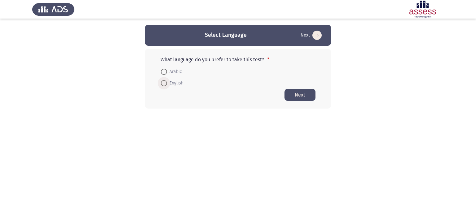
click at [171, 81] on span "English" at bounding box center [175, 83] width 16 height 7
click at [167, 81] on input "English" at bounding box center [164, 83] width 6 height 6
radio input "true"
click at [301, 96] on button "Next" at bounding box center [300, 95] width 31 height 12
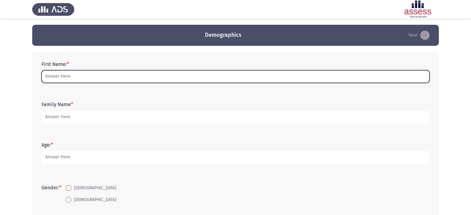
click at [109, 78] on input "First Name: *" at bounding box center [236, 76] width 388 height 13
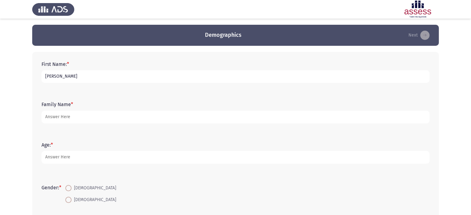
type input "[PERSON_NAME]"
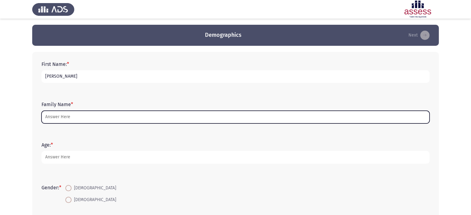
click at [79, 119] on input "Family Name *" at bounding box center [236, 117] width 388 height 13
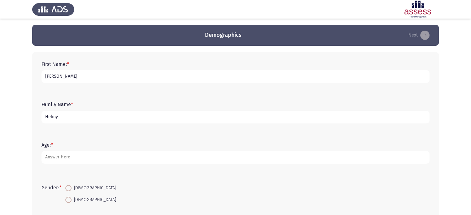
type input "Helmy"
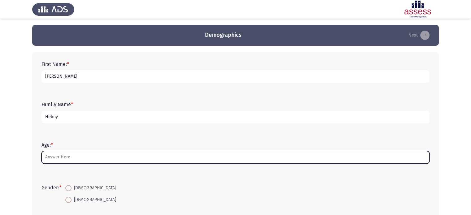
click at [95, 158] on input "Age: *" at bounding box center [236, 157] width 388 height 13
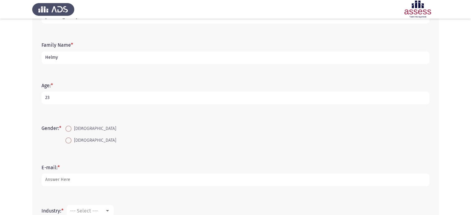
scroll to position [61, 0]
type input "23"
click at [77, 125] on span "[DEMOGRAPHIC_DATA]" at bounding box center [94, 127] width 45 height 7
click at [72, 125] on input "[DEMOGRAPHIC_DATA]" at bounding box center [68, 128] width 6 height 6
radio input "true"
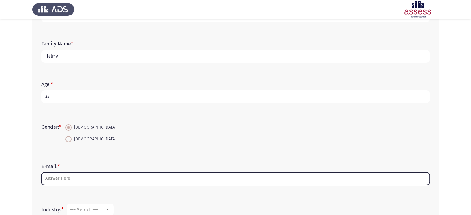
click at [90, 175] on input "E-mail: *" at bounding box center [236, 179] width 388 height 13
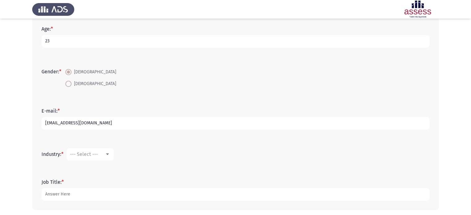
scroll to position [117, 0]
type input "[EMAIL_ADDRESS][DOMAIN_NAME]"
click at [105, 153] on div "--- Select ---" at bounding box center [87, 154] width 35 height 6
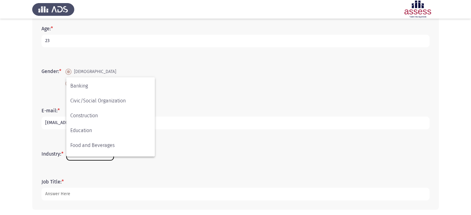
scroll to position [58, 0]
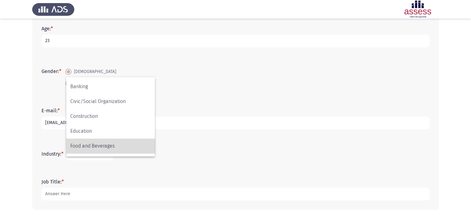
click at [116, 146] on span "Food and Beverages" at bounding box center [110, 146] width 81 height 15
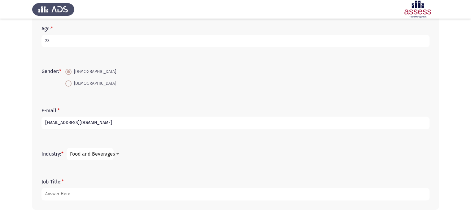
scroll to position [142, 0]
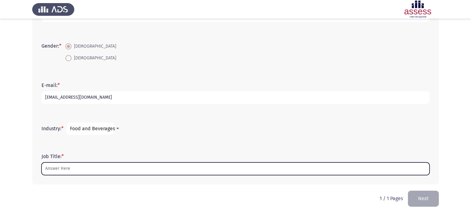
click at [99, 170] on input "Job Title: *" at bounding box center [236, 169] width 388 height 13
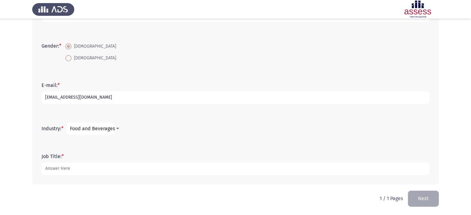
click at [103, 129] on span "Food and Beverages" at bounding box center [92, 129] width 45 height 6
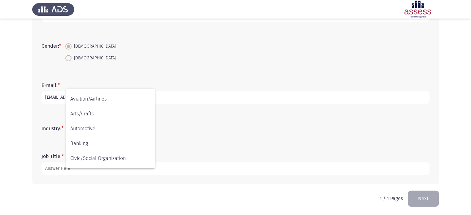
scroll to position [10, 0]
click at [180, 168] on div at bounding box center [235, 107] width 471 height 215
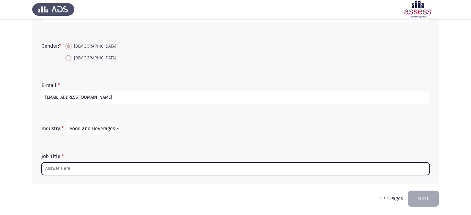
click at [180, 168] on input "Job Title: *" at bounding box center [236, 169] width 388 height 13
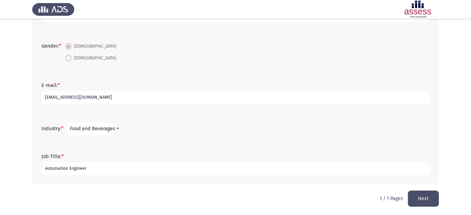
click at [45, 169] on input "Automation Engineer" at bounding box center [236, 169] width 388 height 13
drag, startPoint x: 73, startPoint y: 168, endPoint x: 66, endPoint y: 167, distance: 7.0
click at [47, 168] on input "Electrical and Automation Engineer" at bounding box center [236, 169] width 388 height 13
click at [139, 168] on input "Electrical and Automation Engineer" at bounding box center [236, 169] width 388 height 13
type input "Electrical and Automation Engineer"
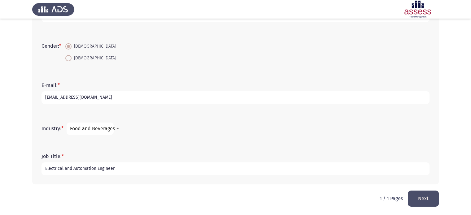
click at [415, 201] on button "Next" at bounding box center [423, 199] width 31 height 16
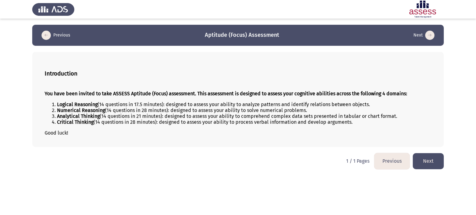
click at [430, 161] on button "Next" at bounding box center [428, 161] width 31 height 16
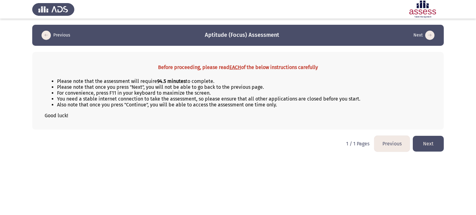
click at [435, 141] on button "Next" at bounding box center [428, 144] width 31 height 16
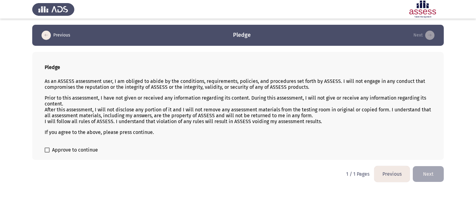
click at [50, 151] on label "Approve to continue" at bounding box center [71, 150] width 53 height 7
click at [47, 153] on input "Approve to continue" at bounding box center [47, 153] width 0 height 0
click at [50, 151] on label "Approve to continue" at bounding box center [71, 150] width 53 height 7
click at [47, 153] on input "Approve to continue" at bounding box center [47, 153] width 0 height 0
click at [50, 153] on label "Approve to continue" at bounding box center [71, 150] width 53 height 7
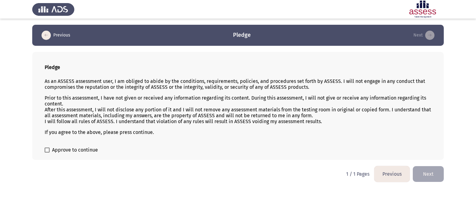
click at [47, 153] on input "Approve to continue" at bounding box center [47, 153] width 0 height 0
checkbox input "true"
click at [431, 176] on button "Next" at bounding box center [428, 174] width 31 height 16
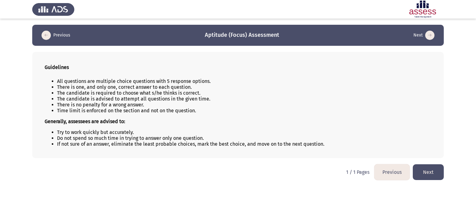
click at [426, 169] on button "Next" at bounding box center [428, 173] width 31 height 16
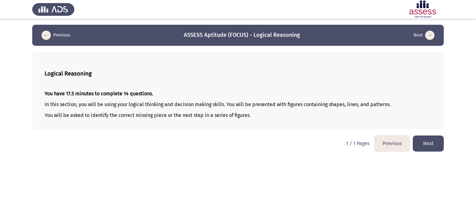
click at [431, 148] on button "Next" at bounding box center [428, 144] width 31 height 16
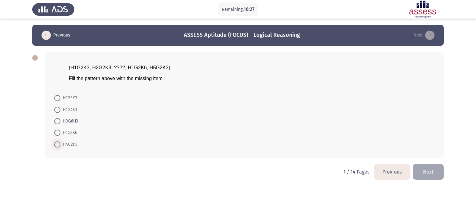
click at [72, 142] on span "H4G2K3" at bounding box center [68, 144] width 17 height 7
click at [60, 142] on input "H4G2K3" at bounding box center [57, 145] width 6 height 6
radio input "true"
click at [430, 170] on button "Next" at bounding box center [428, 172] width 31 height 16
click at [430, 170] on html "Remaining: 16:24 Previous ASSESS Aptitude (FOCUS) - Logical Reasoning Next (H1G…" at bounding box center [238, 94] width 476 height 188
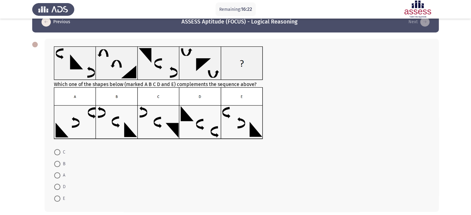
scroll to position [31, 0]
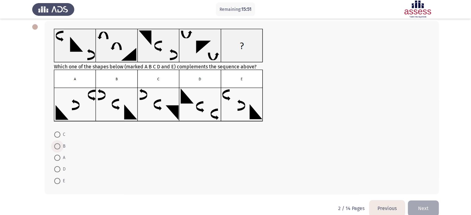
click at [57, 147] on span at bounding box center [57, 147] width 0 height 0
click at [57, 146] on input "B" at bounding box center [57, 147] width 6 height 6
radio input "true"
click at [430, 206] on button "Next" at bounding box center [423, 208] width 31 height 16
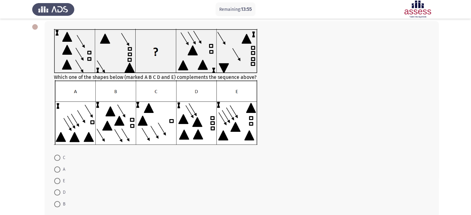
click at [60, 183] on span at bounding box center [57, 181] width 6 height 6
click at [60, 183] on input "E" at bounding box center [57, 181] width 6 height 6
radio input "true"
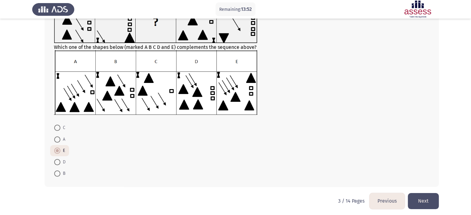
scroll to position [62, 0]
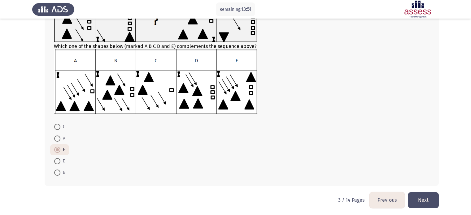
click at [426, 197] on button "Next" at bounding box center [423, 200] width 31 height 16
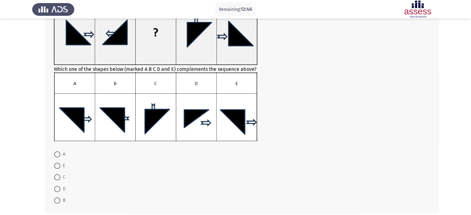
click at [58, 202] on span at bounding box center [57, 201] width 6 height 6
click at [58, 202] on input "B" at bounding box center [57, 201] width 6 height 6
radio input "true"
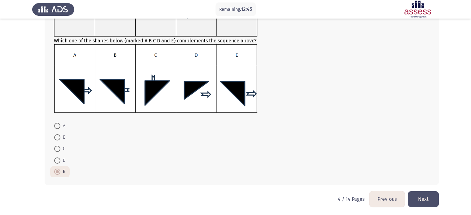
scroll to position [91, 0]
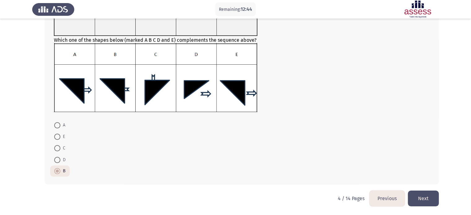
click at [422, 195] on button "Next" at bounding box center [423, 199] width 31 height 16
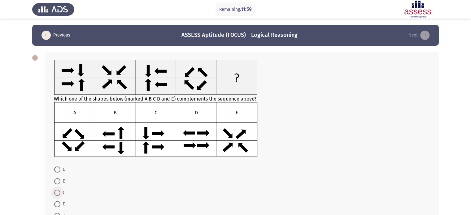
click at [58, 194] on span at bounding box center [57, 193] width 6 height 6
click at [58, 194] on input "C" at bounding box center [57, 193] width 6 height 6
radio input "true"
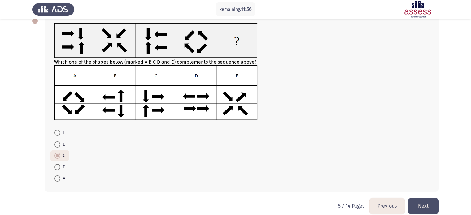
scroll to position [45, 0]
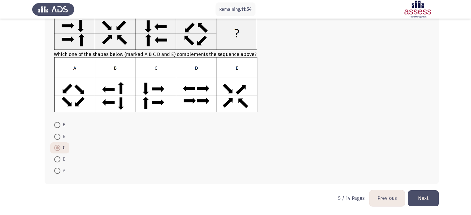
click at [427, 203] on button "Next" at bounding box center [423, 199] width 31 height 16
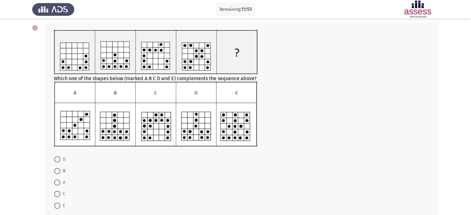
scroll to position [31, 0]
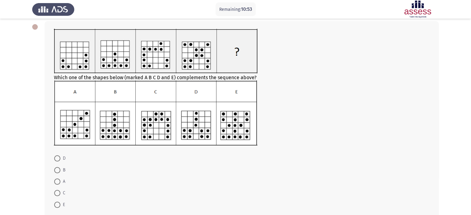
click at [59, 194] on span at bounding box center [57, 193] width 6 height 6
click at [59, 194] on input "C" at bounding box center [57, 193] width 6 height 6
radio input "true"
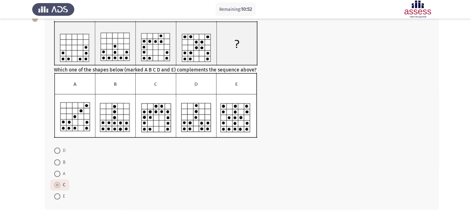
scroll to position [64, 0]
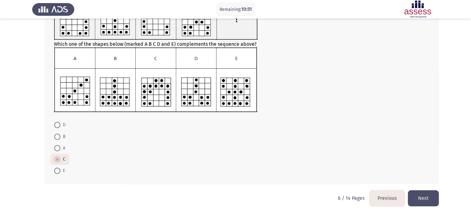
click at [422, 198] on button "Next" at bounding box center [423, 199] width 31 height 16
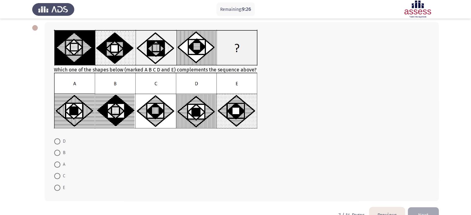
scroll to position [31, 0]
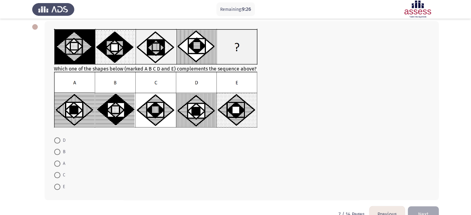
click at [60, 167] on span "A" at bounding box center [62, 163] width 5 height 7
click at [60, 167] on input "A" at bounding box center [57, 164] width 6 height 6
radio input "true"
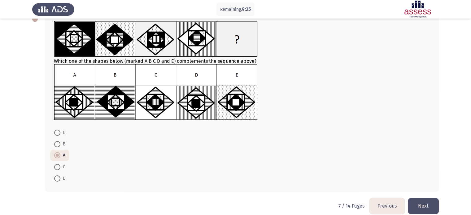
scroll to position [46, 0]
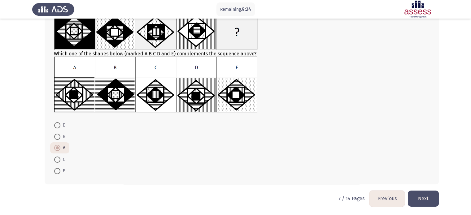
click at [429, 195] on button "Next" at bounding box center [423, 199] width 31 height 16
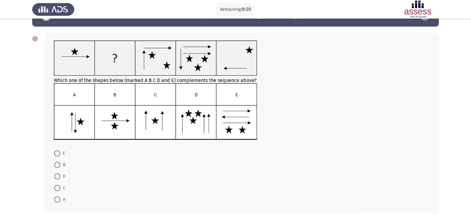
scroll to position [18, 0]
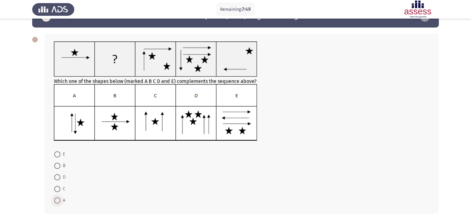
drag, startPoint x: 61, startPoint y: 197, endPoint x: 69, endPoint y: 189, distance: 11.0
click at [61, 197] on span "A" at bounding box center [62, 200] width 5 height 7
click at [60, 198] on input "A" at bounding box center [57, 201] width 6 height 6
radio input "true"
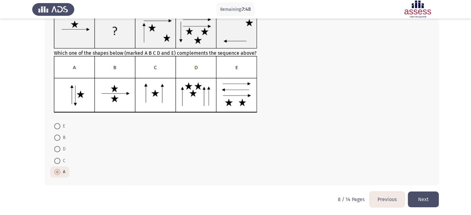
scroll to position [47, 0]
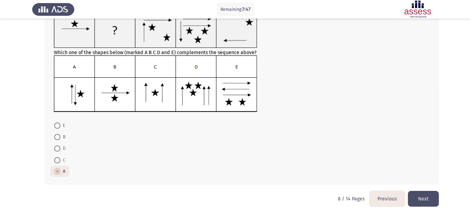
click at [426, 199] on button "Next" at bounding box center [423, 199] width 31 height 16
click at [426, 199] on html "Remaining: 7:47 Previous ASSESS Aptitude (FOCUS) - Logical Reasoning Next Which…" at bounding box center [235, 84] width 471 height 263
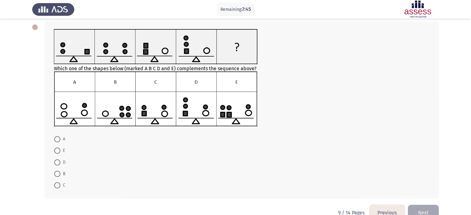
scroll to position [31, 0]
click at [62, 174] on span "B" at bounding box center [62, 173] width 5 height 7
click at [60, 174] on input "B" at bounding box center [57, 174] width 6 height 6
radio input "true"
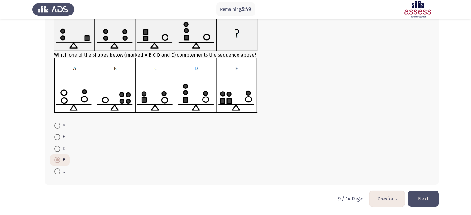
scroll to position [45, 0]
click at [435, 197] on button "Next" at bounding box center [423, 199] width 31 height 16
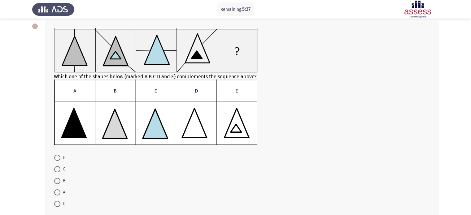
scroll to position [31, 0]
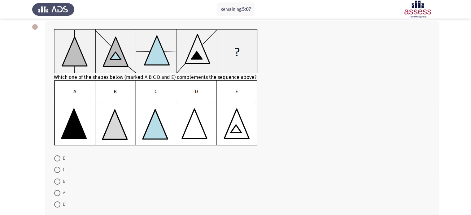
click at [59, 191] on span at bounding box center [57, 193] width 6 height 6
click at [59, 191] on input "A" at bounding box center [57, 193] width 6 height 6
radio input "true"
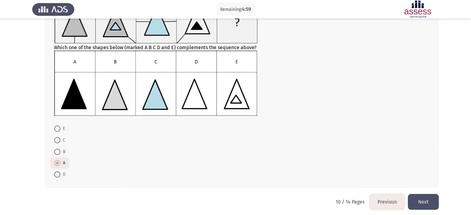
scroll to position [64, 0]
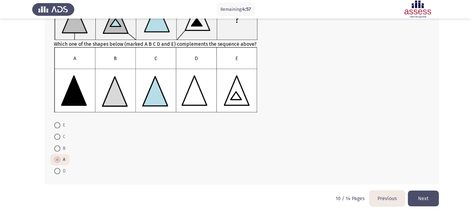
click at [424, 199] on button "Next" at bounding box center [423, 199] width 31 height 16
click at [424, 199] on html "Remaining: 4:57 Previous ASSESS Aptitude (FOCUS) - Logical Reasoning Next Which…" at bounding box center [235, 76] width 471 height 280
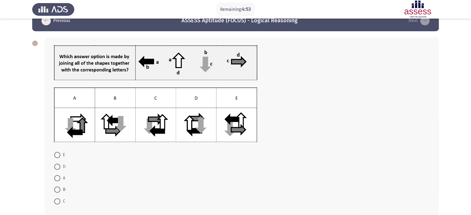
scroll to position [14, 0]
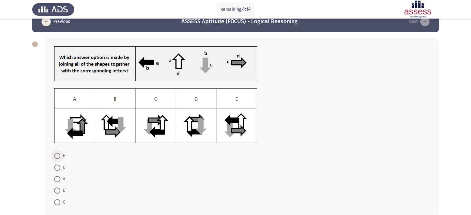
click at [58, 156] on span at bounding box center [57, 156] width 6 height 6
click at [58, 156] on input "E" at bounding box center [57, 156] width 6 height 6
radio input "true"
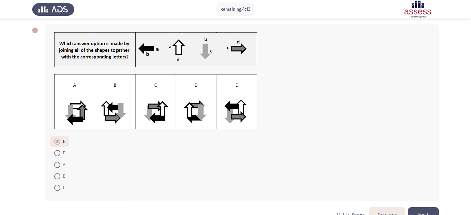
scroll to position [45, 0]
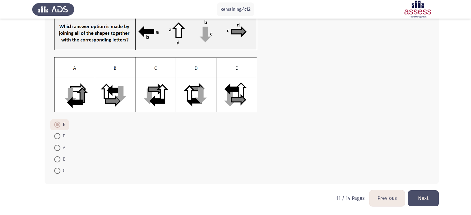
click at [423, 201] on button "Next" at bounding box center [423, 199] width 31 height 16
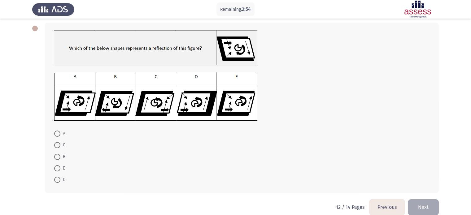
scroll to position [31, 0]
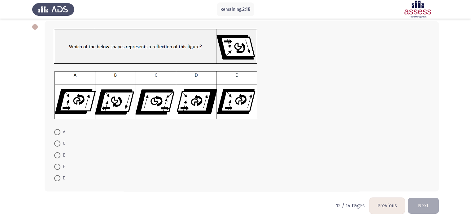
click at [58, 143] on span at bounding box center [57, 144] width 6 height 6
click at [58, 143] on input "C" at bounding box center [57, 144] width 6 height 6
radio input "true"
click at [58, 143] on span at bounding box center [57, 144] width 6 height 6
click at [58, 143] on input "C" at bounding box center [57, 144] width 6 height 6
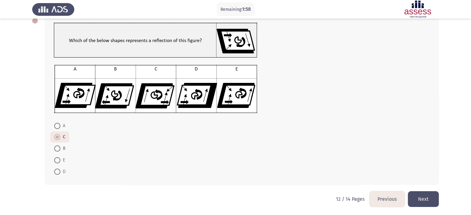
scroll to position [38, 0]
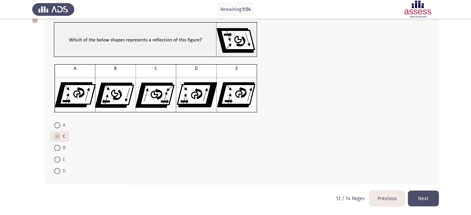
click at [427, 201] on button "Next" at bounding box center [423, 199] width 31 height 16
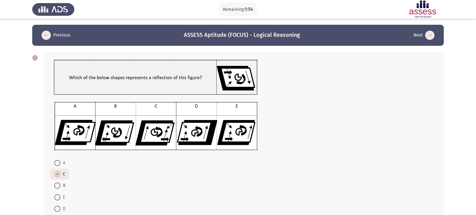
click at [427, 201] on html "Remaining: 1:54 Previous ASSESS Aptitude (FOCUS) - Logical Reasoning Next A C B…" at bounding box center [238, 127] width 476 height 254
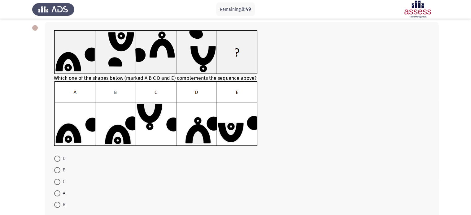
scroll to position [31, 0]
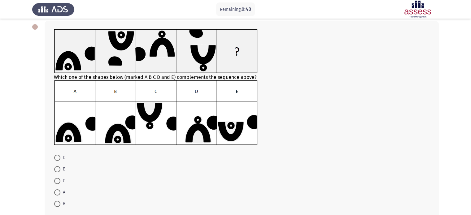
click at [57, 159] on span at bounding box center [57, 158] width 6 height 6
click at [57, 159] on input "D" at bounding box center [57, 158] width 6 height 6
radio input "true"
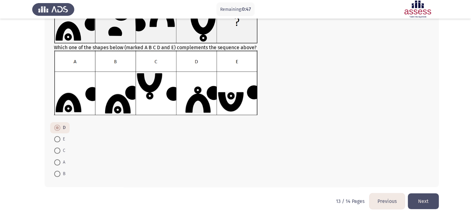
scroll to position [64, 0]
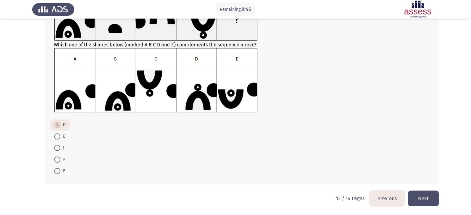
click at [422, 201] on button "Next" at bounding box center [423, 199] width 31 height 16
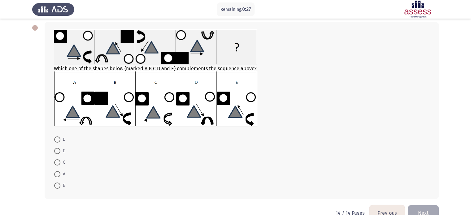
scroll to position [31, 0]
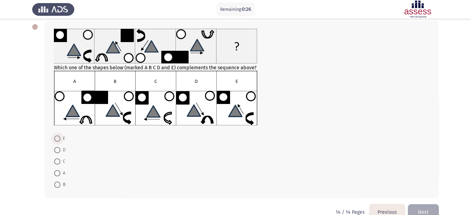
click at [60, 139] on span "E" at bounding box center [62, 138] width 5 height 7
click at [60, 139] on input "E" at bounding box center [57, 139] width 6 height 6
radio input "true"
click at [428, 209] on button "Next" at bounding box center [423, 212] width 31 height 16
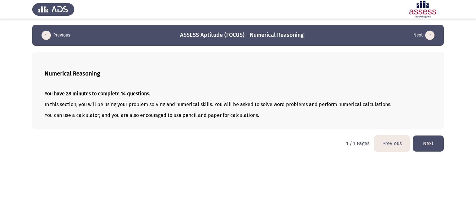
click at [441, 141] on button "Next" at bounding box center [428, 144] width 31 height 16
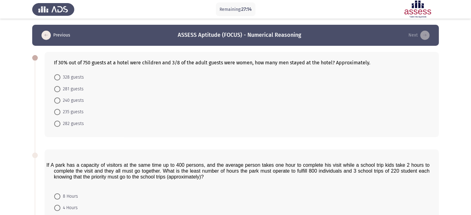
click at [65, 79] on span "328 guests" at bounding box center [72, 77] width 24 height 7
click at [60, 79] on input "328 guests" at bounding box center [57, 77] width 6 height 6
radio input "true"
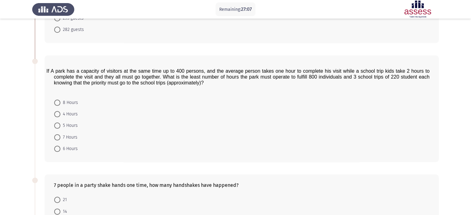
scroll to position [93, 0]
click at [59, 150] on span at bounding box center [57, 150] width 6 height 6
click at [59, 150] on input "6 Hours" at bounding box center [57, 150] width 6 height 6
radio input "true"
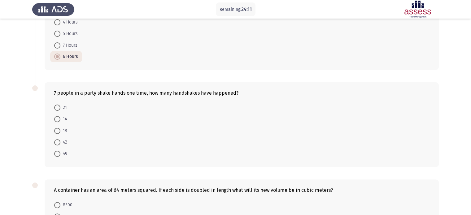
scroll to position [186, 0]
click at [62, 152] on span "49" at bounding box center [63, 153] width 7 height 7
click at [60, 152] on input "49" at bounding box center [57, 154] width 6 height 6
radio input "true"
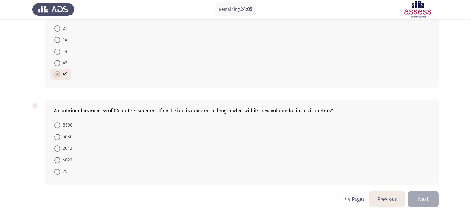
scroll to position [265, 0]
click at [60, 157] on span at bounding box center [57, 160] width 6 height 6
click at [60, 157] on input "4096" at bounding box center [57, 160] width 6 height 6
radio input "true"
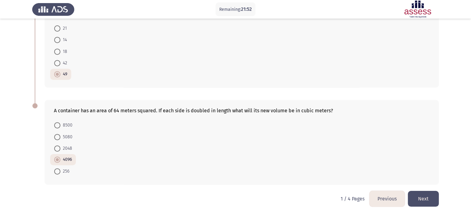
click at [427, 195] on button "Next" at bounding box center [423, 199] width 31 height 16
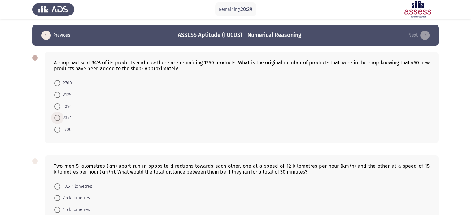
click at [65, 120] on span "2344" at bounding box center [65, 117] width 11 height 7
click at [60, 120] on input "2344" at bounding box center [57, 118] width 6 height 6
radio input "true"
click at [65, 120] on span "2344" at bounding box center [65, 117] width 11 height 7
click at [60, 120] on input "2344" at bounding box center [57, 118] width 6 height 6
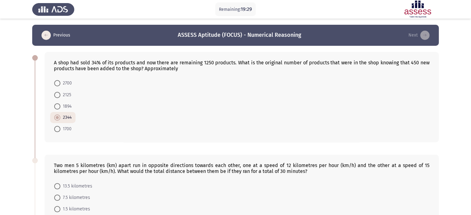
click at [66, 104] on span "1894" at bounding box center [65, 106] width 11 height 7
click at [60, 104] on input "1894" at bounding box center [57, 107] width 6 height 6
radio input "true"
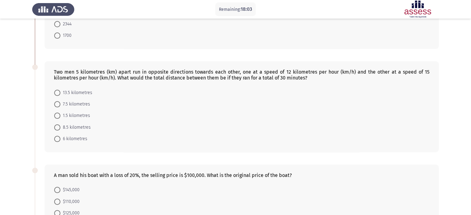
scroll to position [93, 0]
drag, startPoint x: 86, startPoint y: 117, endPoint x: 82, endPoint y: 120, distance: 4.6
click at [83, 119] on span "1.5 kilometres" at bounding box center [75, 116] width 30 height 7
click at [60, 119] on input "1.5 kilometres" at bounding box center [57, 116] width 6 height 6
radio input "true"
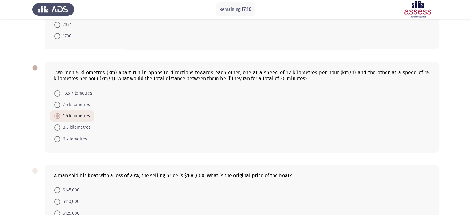
click at [75, 141] on span "6 kilometres" at bounding box center [73, 139] width 27 height 7
click at [60, 141] on input "6 kilometres" at bounding box center [57, 139] width 6 height 6
radio input "true"
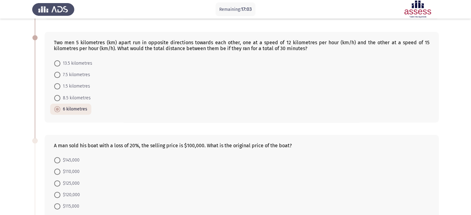
scroll to position [124, 0]
click at [77, 86] on span "1.5 kilometres" at bounding box center [75, 85] width 30 height 7
click at [60, 86] on input "1.5 kilometres" at bounding box center [57, 85] width 6 height 6
radio input "true"
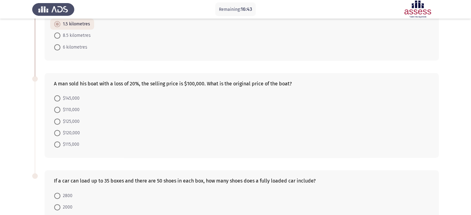
scroll to position [186, 0]
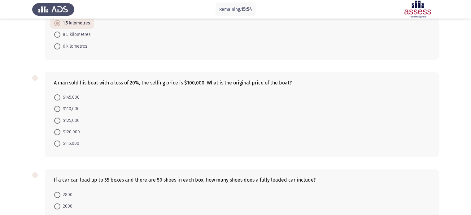
click at [63, 120] on span "$125,000" at bounding box center [69, 120] width 19 height 7
click at [60, 120] on input "$125,000" at bounding box center [57, 121] width 6 height 6
radio input "true"
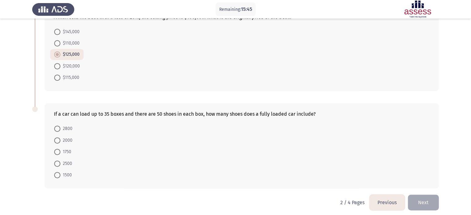
scroll to position [255, 0]
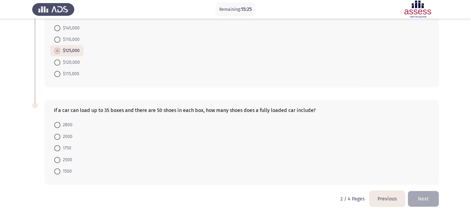
click at [62, 145] on span "1750" at bounding box center [65, 148] width 11 height 7
click at [60, 145] on input "1750" at bounding box center [57, 148] width 6 height 6
radio input "true"
click at [424, 197] on button "Next" at bounding box center [423, 199] width 31 height 16
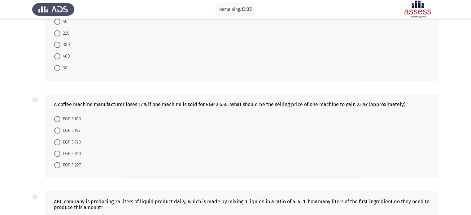
scroll to position [62, 0]
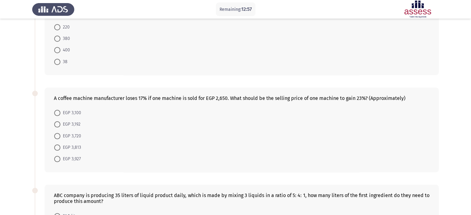
click at [71, 161] on span "EGP 3,927" at bounding box center [70, 159] width 20 height 7
click at [60, 161] on input "EGP 3,927" at bounding box center [57, 159] width 6 height 6
radio input "true"
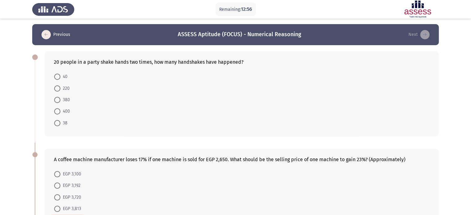
scroll to position [0, 0]
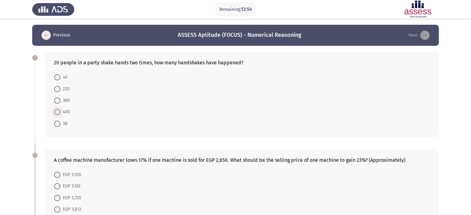
click at [68, 111] on span "400" at bounding box center [65, 111] width 10 height 7
click at [60, 111] on input "400" at bounding box center [57, 112] width 6 height 6
radio input "true"
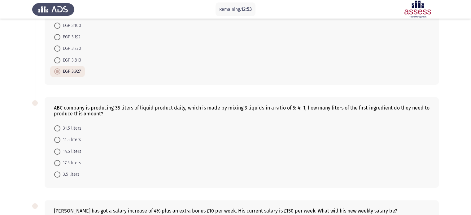
scroll to position [155, 0]
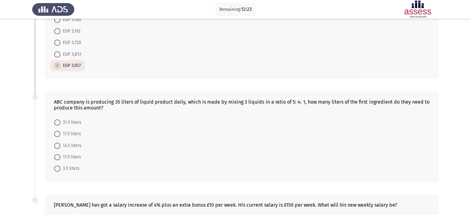
click at [72, 156] on span "17.5 liters" at bounding box center [70, 157] width 21 height 7
click at [60, 156] on input "17.5 liters" at bounding box center [57, 157] width 6 height 6
radio input "true"
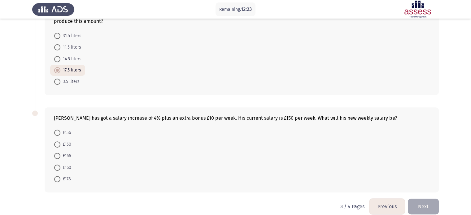
scroll to position [249, 0]
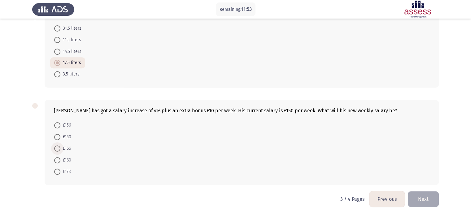
click at [64, 149] on span "£166" at bounding box center [65, 148] width 11 height 7
click at [60, 149] on input "£166" at bounding box center [57, 149] width 6 height 6
radio input "true"
click at [420, 198] on button "Next" at bounding box center [423, 199] width 31 height 16
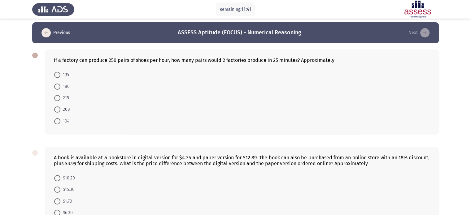
scroll to position [0, 0]
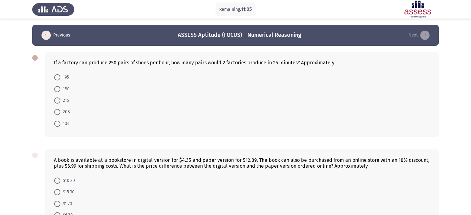
click at [61, 110] on span "208" at bounding box center [65, 111] width 10 height 7
click at [60, 110] on input "208" at bounding box center [57, 112] width 6 height 6
radio input "true"
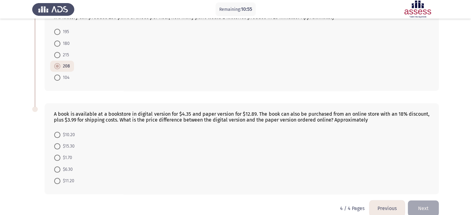
scroll to position [55, 0]
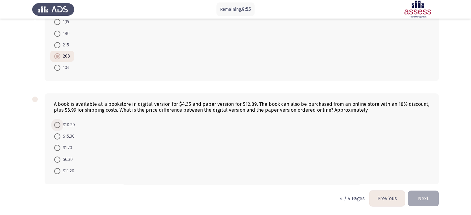
click at [63, 122] on span "$10.20" at bounding box center [67, 125] width 15 height 7
click at [60, 122] on input "$10.20" at bounding box center [57, 125] width 6 height 6
radio input "true"
click at [430, 200] on button "Next" at bounding box center [423, 199] width 31 height 16
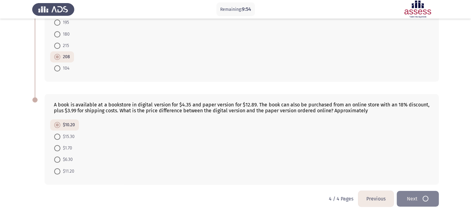
scroll to position [0, 0]
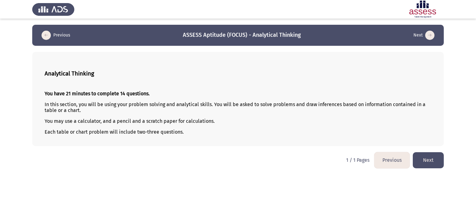
click at [431, 158] on button "Next" at bounding box center [428, 160] width 31 height 16
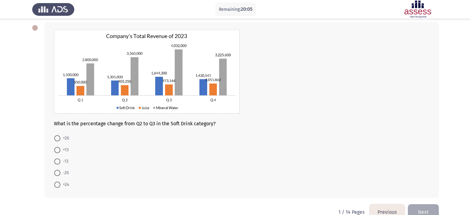
scroll to position [31, 0]
click at [55, 140] on span at bounding box center [57, 138] width 6 height 6
click at [55, 140] on input "+26" at bounding box center [57, 138] width 6 height 6
radio input "true"
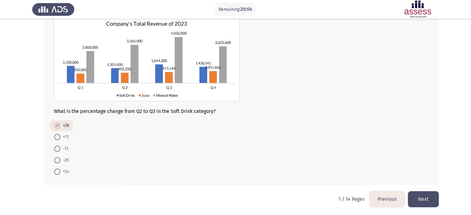
scroll to position [43, 0]
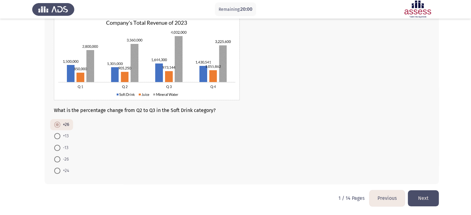
click at [427, 198] on button "Next" at bounding box center [423, 199] width 31 height 16
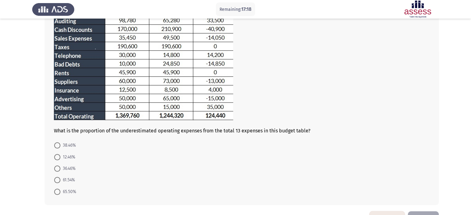
scroll to position [93, 0]
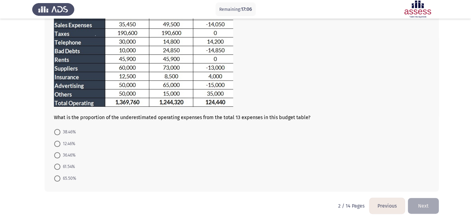
click at [70, 147] on span "12.46%" at bounding box center [67, 143] width 15 height 7
click at [60, 147] on input "12.46%" at bounding box center [57, 144] width 6 height 6
radio input "true"
click at [422, 201] on button "Next" at bounding box center [423, 206] width 31 height 16
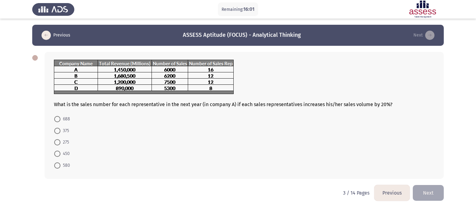
click at [57, 151] on span at bounding box center [57, 154] width 6 height 6
click at [57, 151] on input "450" at bounding box center [57, 154] width 6 height 6
radio input "true"
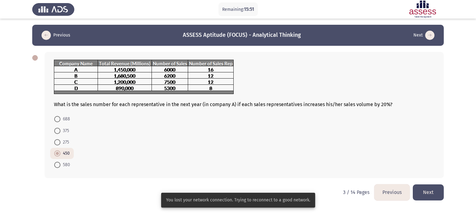
click at [66, 140] on span "275" at bounding box center [64, 142] width 9 height 7
click at [60, 140] on input "275" at bounding box center [57, 142] width 6 height 6
radio input "true"
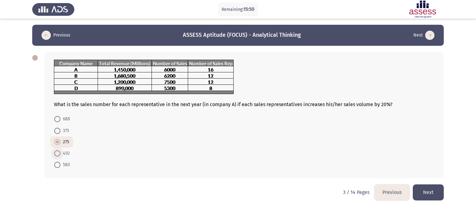
click at [67, 151] on span "450" at bounding box center [64, 153] width 9 height 7
click at [60, 151] on input "450" at bounding box center [57, 154] width 6 height 6
radio input "true"
click at [429, 194] on button "Next" at bounding box center [428, 193] width 31 height 16
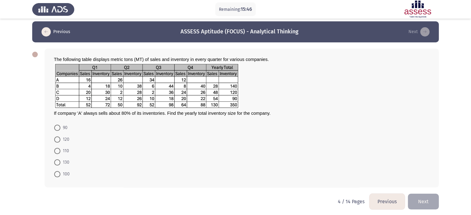
scroll to position [7, 0]
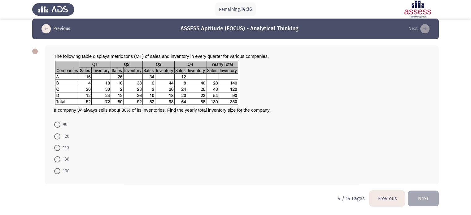
click at [62, 151] on span "110" at bounding box center [64, 147] width 9 height 7
click at [60, 151] on input "110" at bounding box center [57, 148] width 6 height 6
radio input "true"
click at [435, 194] on button "Next" at bounding box center [423, 199] width 31 height 16
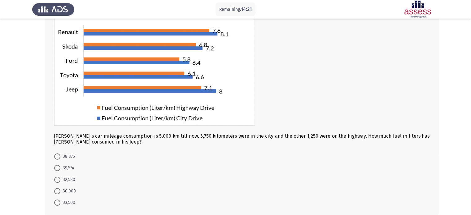
scroll to position [56, 0]
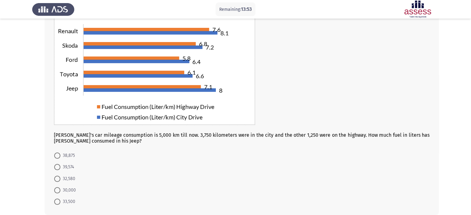
click at [66, 152] on mat-radio-button "38,875" at bounding box center [64, 155] width 29 height 11
click at [67, 154] on span "38,875" at bounding box center [67, 155] width 15 height 7
click at [60, 154] on input "38,875" at bounding box center [57, 156] width 6 height 6
radio input "true"
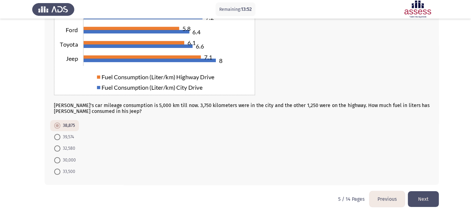
scroll to position [86, 0]
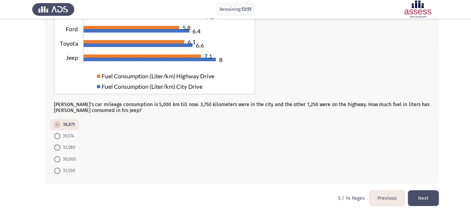
click at [430, 202] on button "Next" at bounding box center [423, 199] width 31 height 16
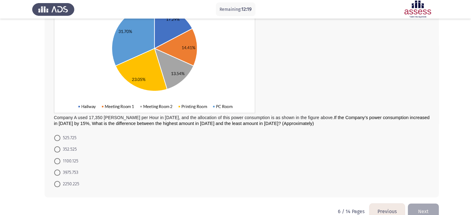
scroll to position [93, 0]
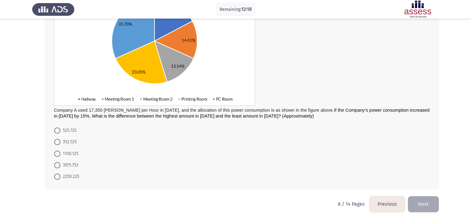
click at [71, 167] on span "3975.753" at bounding box center [69, 165] width 18 height 7
click at [60, 167] on input "3975.753" at bounding box center [57, 165] width 6 height 6
radio input "true"
click at [428, 204] on button "Next" at bounding box center [423, 204] width 31 height 16
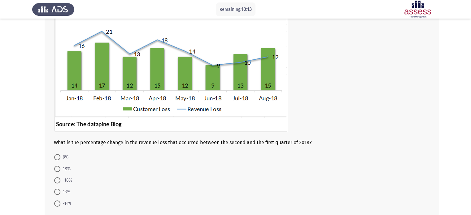
scroll to position [62, 0]
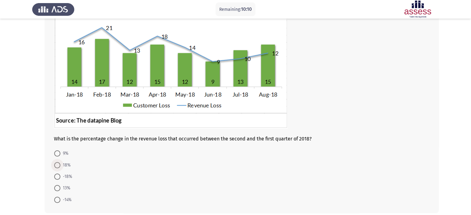
click at [61, 169] on span "18%" at bounding box center [65, 165] width 10 height 7
click at [60, 169] on input "18%" at bounding box center [57, 165] width 6 height 6
radio input "true"
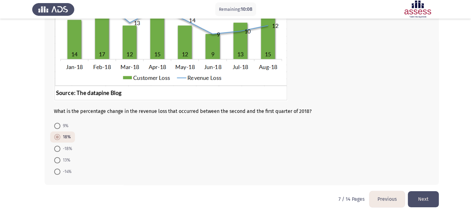
scroll to position [91, 0]
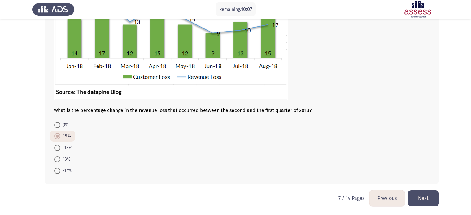
click at [423, 201] on button "Next" at bounding box center [423, 199] width 31 height 16
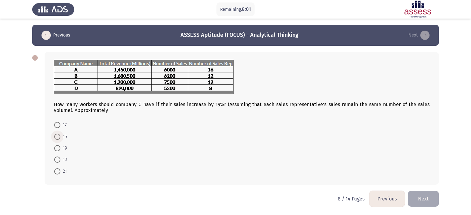
click at [61, 138] on span "15" at bounding box center [63, 136] width 7 height 7
click at [60, 138] on input "15" at bounding box center [57, 137] width 6 height 6
radio input "true"
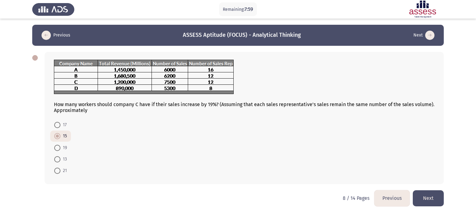
click at [437, 202] on button "Next" at bounding box center [428, 199] width 31 height 16
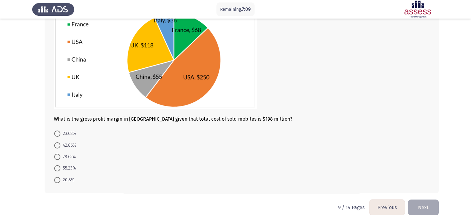
scroll to position [62, 0]
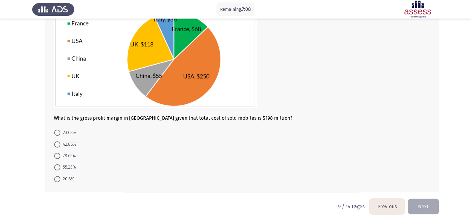
click at [70, 179] on span "20.8%" at bounding box center [67, 179] width 14 height 7
click at [60, 179] on input "20.8%" at bounding box center [57, 179] width 6 height 6
radio input "true"
click at [429, 203] on button "Next" at bounding box center [423, 206] width 31 height 16
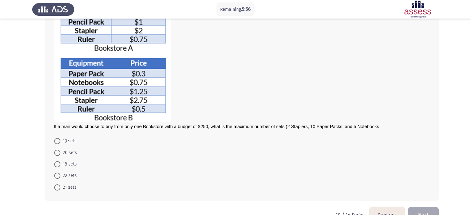
scroll to position [90, 0]
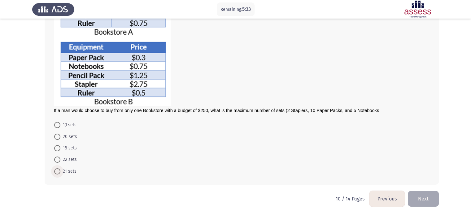
click at [66, 172] on span "21 sets" at bounding box center [68, 171] width 16 height 7
click at [60, 172] on input "21 sets" at bounding box center [57, 172] width 6 height 6
radio input "true"
click at [434, 203] on button "Next" at bounding box center [423, 199] width 31 height 16
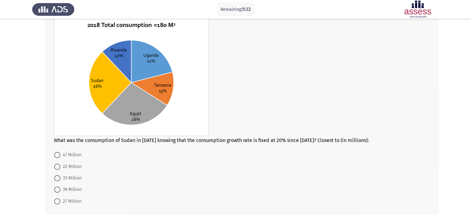
scroll to position [41, 0]
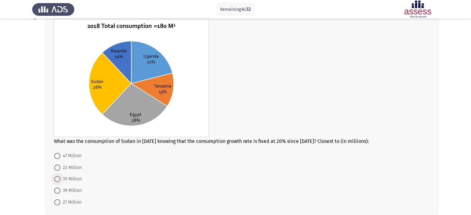
click at [73, 180] on span "33 Million" at bounding box center [70, 179] width 21 height 7
click at [60, 180] on input "33 Million" at bounding box center [57, 179] width 6 height 6
radio input "true"
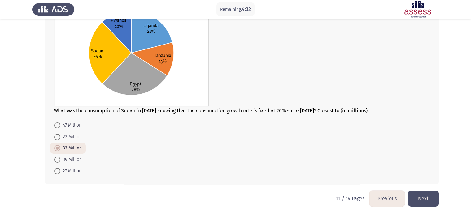
scroll to position [72, 0]
click at [434, 198] on button "Next" at bounding box center [423, 199] width 31 height 16
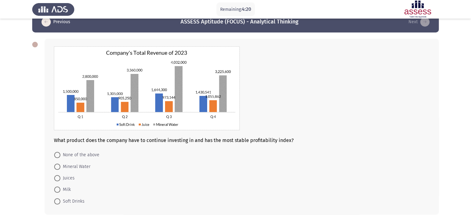
scroll to position [12, 0]
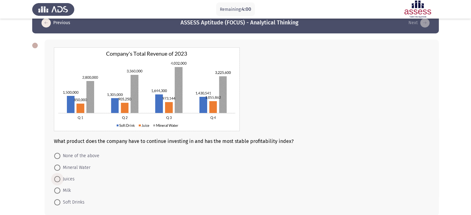
click at [70, 178] on span "Juices" at bounding box center [67, 179] width 14 height 7
click at [60, 178] on input "Juices" at bounding box center [57, 179] width 6 height 6
radio input "true"
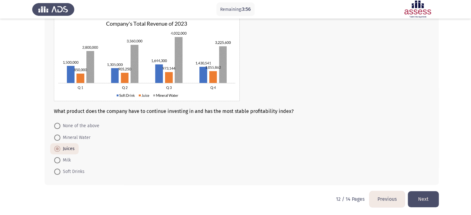
scroll to position [43, 0]
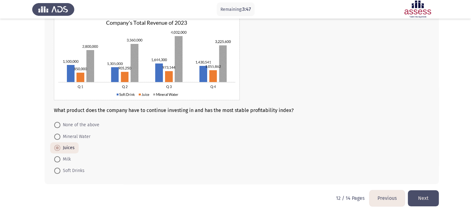
click at [429, 197] on button "Next" at bounding box center [423, 199] width 31 height 16
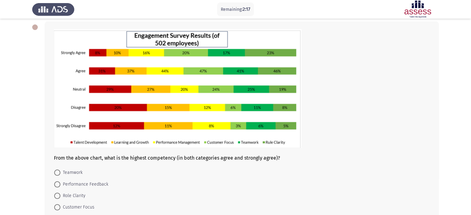
scroll to position [47, 0]
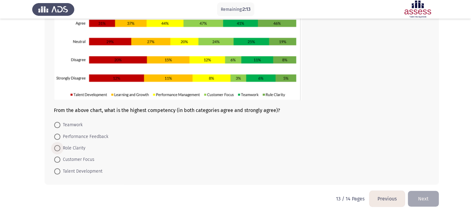
click at [70, 150] on span "Role Clarity" at bounding box center [72, 148] width 25 height 7
click at [60, 150] on input "Role Clarity" at bounding box center [57, 148] width 6 height 6
radio input "true"
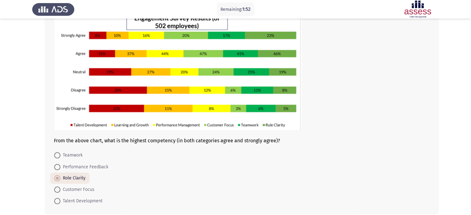
scroll to position [47, 0]
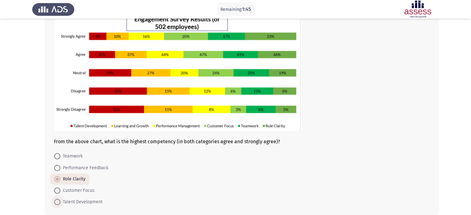
click at [80, 200] on span "Talent Development" at bounding box center [81, 202] width 42 height 7
click at [60, 200] on input "Talent Development" at bounding box center [57, 202] width 6 height 6
radio input "true"
click at [73, 178] on span "Role Clarity" at bounding box center [72, 179] width 25 height 7
click at [60, 178] on input "Role Clarity" at bounding box center [57, 180] width 6 height 6
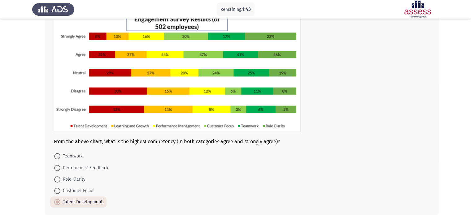
radio input "true"
click at [76, 201] on span "Talent Development" at bounding box center [81, 202] width 42 height 7
click at [60, 201] on input "Talent Development" at bounding box center [57, 202] width 6 height 6
radio input "true"
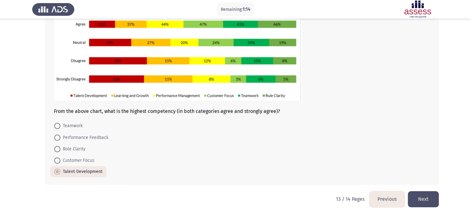
scroll to position [78, 0]
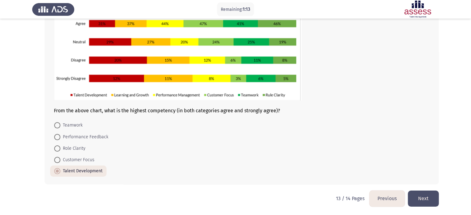
click at [435, 205] on button "Next" at bounding box center [423, 199] width 31 height 16
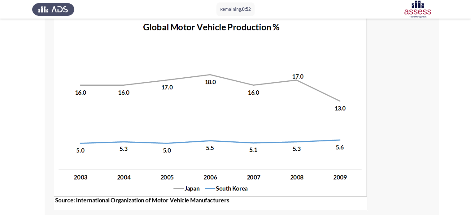
scroll to position [62, 0]
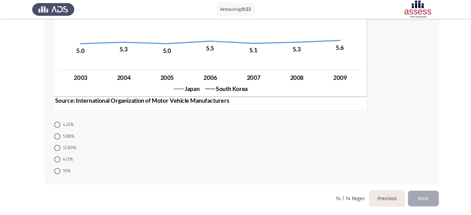
click at [59, 160] on span at bounding box center [57, 160] width 6 height 6
click at [59, 160] on input "4.12%" at bounding box center [57, 160] width 6 height 6
radio input "true"
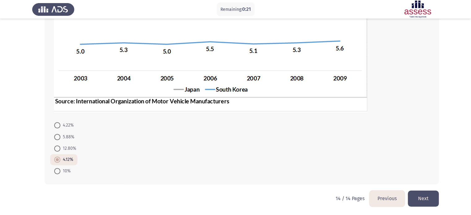
click at [428, 196] on button "Next" at bounding box center [423, 199] width 31 height 16
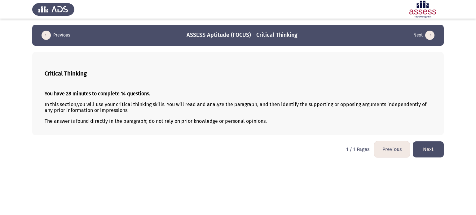
click at [430, 145] on button "Next" at bounding box center [428, 150] width 31 height 16
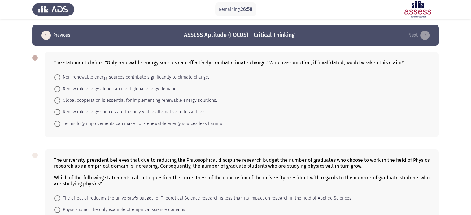
click at [87, 110] on span "Renewable energy sources are the only viable alternative to fossil fuels." at bounding box center [133, 111] width 146 height 7
click at [60, 110] on input "Renewable energy sources are the only viable alternative to fossil fuels." at bounding box center [57, 112] width 6 height 6
radio input "true"
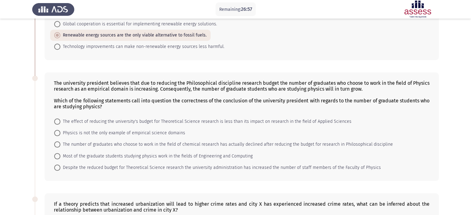
scroll to position [93, 0]
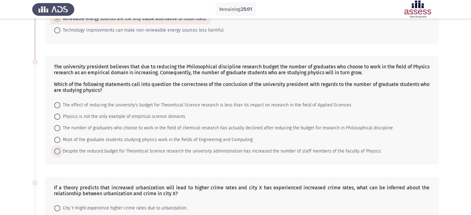
click at [177, 152] on span "Despite the reduced budget for Theoretical Science research the university admi…" at bounding box center [220, 151] width 321 height 7
click at [60, 152] on input "Despite the reduced budget for Theoretical Science research the university admi…" at bounding box center [57, 151] width 6 height 6
radio input "true"
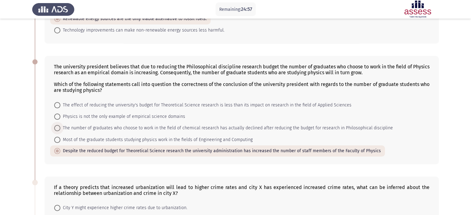
click at [170, 128] on span "The number of graduates who choose to work in the field of chemical research ha…" at bounding box center [226, 128] width 333 height 7
click at [60, 128] on input "The number of graduates who choose to work in the field of chemical research ha…" at bounding box center [57, 128] width 6 height 6
radio input "true"
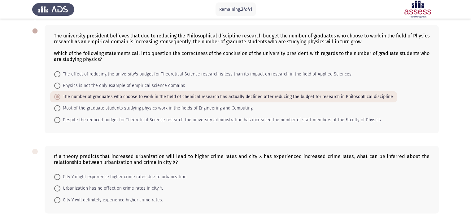
scroll to position [124, 0]
click at [275, 122] on span "Despite the reduced budget for Theoretical Science research the university admi…" at bounding box center [220, 120] width 321 height 7
click at [60, 122] on input "Despite the reduced budget for Theoretical Science research the university admi…" at bounding box center [57, 120] width 6 height 6
radio input "true"
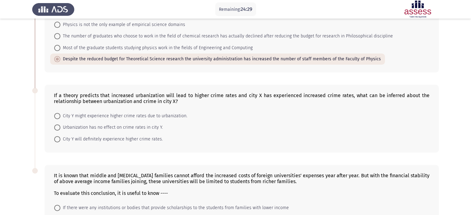
scroll to position [186, 0]
click at [137, 115] on span "City Y might experience higher crime rates due to urbanization." at bounding box center [123, 115] width 127 height 7
click at [60, 115] on input "City Y might experience higher crime rates due to urbanization." at bounding box center [57, 115] width 6 height 6
radio input "true"
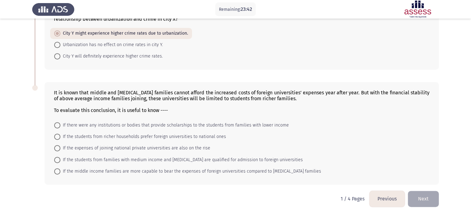
scroll to position [268, 0]
click at [198, 126] on span "If there were any institutions or bodies that provide scholarships to the stude…" at bounding box center [174, 125] width 229 height 7
click at [60, 126] on input "If there were any institutions or bodies that provide scholarships to the stude…" at bounding box center [57, 125] width 6 height 6
radio input "true"
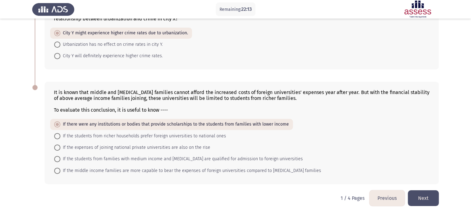
click at [429, 196] on button "Next" at bounding box center [423, 199] width 31 height 16
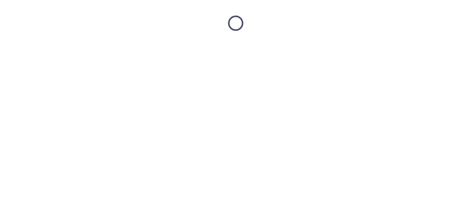
scroll to position [0, 0]
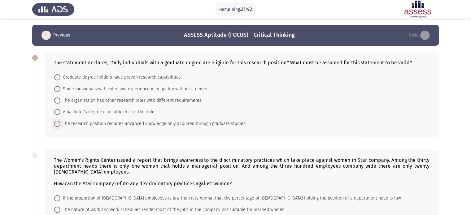
click at [132, 124] on span "The research position requires advanced knowledge only acquired through graduat…" at bounding box center [153, 123] width 186 height 7
click at [60, 124] on input "The research position requires advanced knowledge only acquired through graduat…" at bounding box center [57, 124] width 6 height 6
radio input "true"
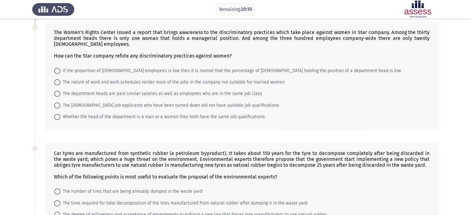
scroll to position [155, 0]
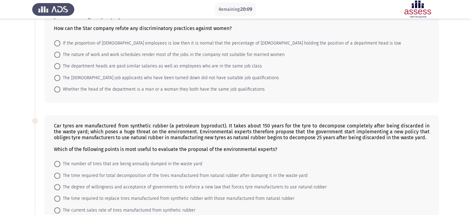
click at [167, 81] on span "The [DEMOGRAPHIC_DATA] job applicants who have been turned down did not have su…" at bounding box center [169, 77] width 219 height 7
click at [60, 81] on input "The [DEMOGRAPHIC_DATA] job applicants who have been turned down did not have su…" at bounding box center [57, 78] width 6 height 6
radio input "true"
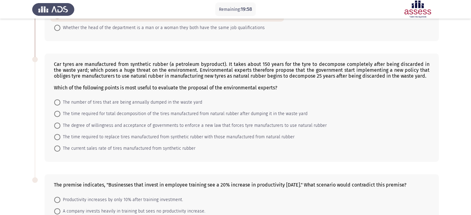
scroll to position [217, 0]
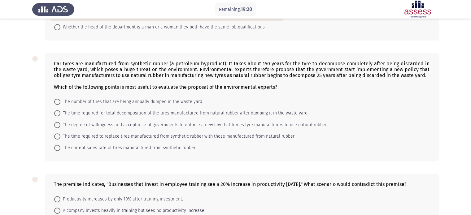
click at [159, 115] on span "The time required for total decomposition of the tires manufactured from natura…" at bounding box center [183, 113] width 247 height 7
click at [60, 115] on input "The time required for total decomposition of the tires manufactured from natura…" at bounding box center [57, 113] width 6 height 6
radio input "true"
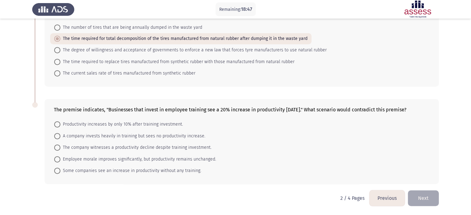
scroll to position [297, 0]
click at [183, 145] on span "The company witnesses a productivity decline despite training investment." at bounding box center [135, 147] width 151 height 7
click at [60, 145] on input "The company witnesses a productivity decline despite training investment." at bounding box center [57, 148] width 6 height 6
radio input "true"
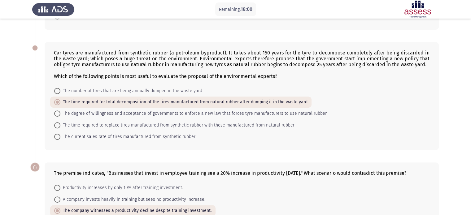
scroll to position [297, 0]
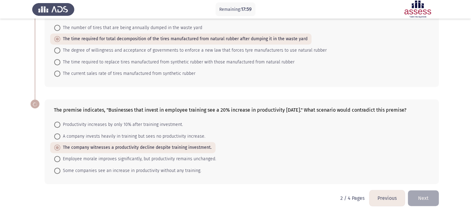
click at [421, 199] on button "Next" at bounding box center [423, 199] width 31 height 16
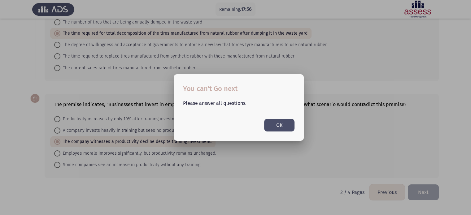
click at [274, 123] on button "OK" at bounding box center [279, 125] width 30 height 13
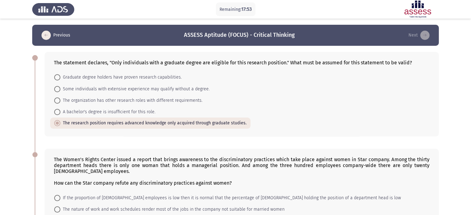
click at [91, 113] on span "A bachelor's degree is insufficient for this role." at bounding box center [107, 111] width 95 height 7
click at [60, 113] on input "A bachelor's degree is insufficient for this role." at bounding box center [57, 112] width 6 height 6
radio input "true"
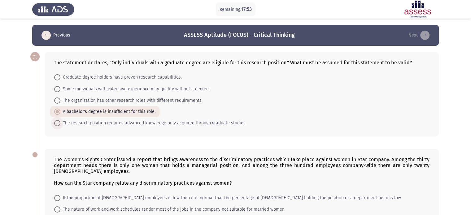
click at [88, 125] on span "The research position requires advanced knowledge only acquired through graduat…" at bounding box center [153, 123] width 186 height 7
click at [60, 125] on input "The research position requires advanced knowledge only acquired through graduat…" at bounding box center [57, 123] width 6 height 6
radio input "true"
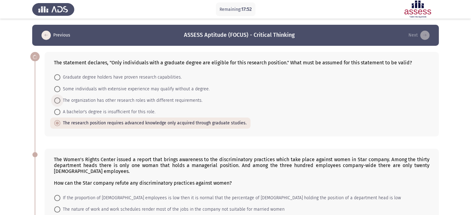
click at [98, 99] on span "The organization has other research roles with different requirements." at bounding box center [131, 100] width 142 height 7
click at [60, 99] on input "The organization has other research roles with different requirements." at bounding box center [57, 101] width 6 height 6
radio input "true"
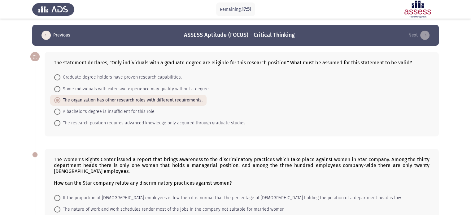
click at [90, 121] on span "The research position requires advanced knowledge only acquired through graduat…" at bounding box center [153, 123] width 186 height 7
click at [60, 121] on input "The research position requires advanced knowledge only acquired through graduat…" at bounding box center [57, 123] width 6 height 6
radio input "true"
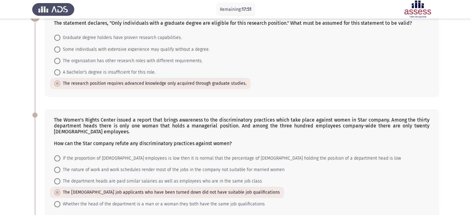
scroll to position [124, 0]
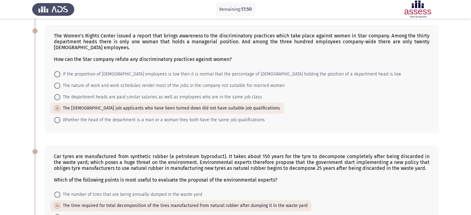
click at [87, 101] on span "The department heads are paid similar salaries as well as employees who are in …" at bounding box center [161, 97] width 202 height 7
click at [60, 100] on input "The department heads are paid similar salaries as well as employees who are in …" at bounding box center [57, 97] width 6 height 6
radio input "true"
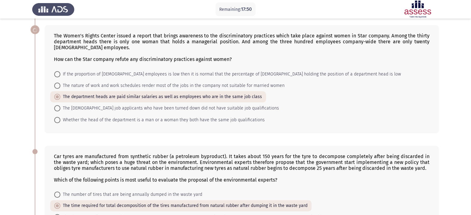
click at [81, 113] on mat-radio-button "The [DEMOGRAPHIC_DATA] job applicants who have been turned down did not have su…" at bounding box center [166, 108] width 233 height 11
click at [82, 108] on span "The [DEMOGRAPHIC_DATA] job applicants who have been turned down did not have su…" at bounding box center [169, 108] width 219 height 7
click at [60, 108] on input "The [DEMOGRAPHIC_DATA] job applicants who have been turned down did not have su…" at bounding box center [57, 108] width 6 height 6
radio input "true"
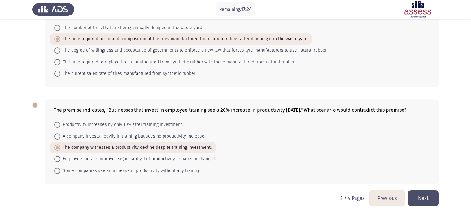
scroll to position [297, 0]
click at [427, 196] on button "Next" at bounding box center [423, 199] width 31 height 16
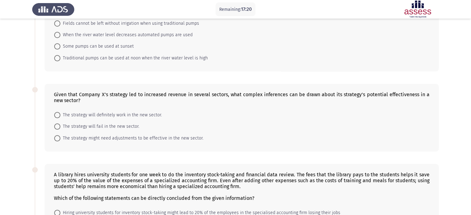
scroll to position [0, 0]
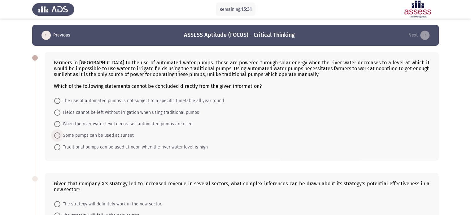
click at [123, 136] on span "Some pumps can be used at sunset" at bounding box center [96, 135] width 73 height 7
click at [60, 136] on input "Some pumps can be used at sunset" at bounding box center [57, 136] width 6 height 6
radio input "true"
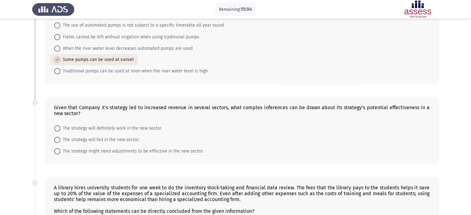
scroll to position [93, 0]
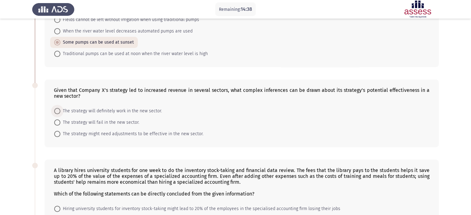
click at [82, 110] on span "The strategy will definitely work in the new sector." at bounding box center [111, 111] width 102 height 7
click at [60, 110] on input "The strategy will definitely work in the new sector." at bounding box center [57, 111] width 6 height 6
radio input "true"
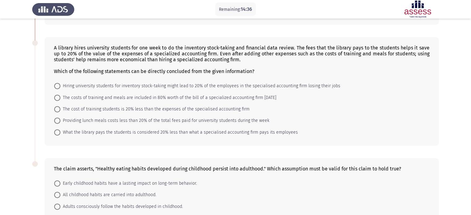
scroll to position [217, 0]
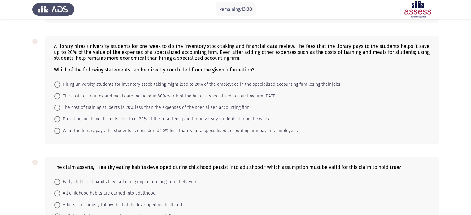
click at [128, 129] on span "What the library pays the students is considered 20% less than what a specialis…" at bounding box center [179, 130] width 238 height 7
click at [60, 129] on input "What the library pays the students is considered 20% less than what a specialis…" at bounding box center [57, 131] width 6 height 6
radio input "true"
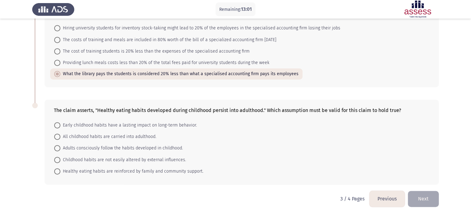
scroll to position [274, 0]
click at [159, 123] on span "Early childhood habits have a lasting impact on long-term behavior." at bounding box center [128, 124] width 137 height 7
click at [60, 123] on input "Early childhood habits have a lasting impact on long-term behavior." at bounding box center [57, 125] width 6 height 6
radio input "true"
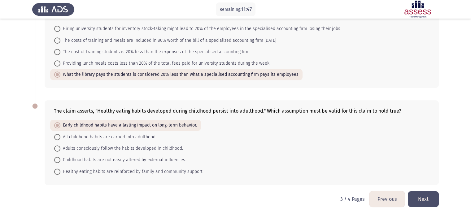
scroll to position [274, 0]
click at [436, 199] on button "Next" at bounding box center [423, 199] width 31 height 16
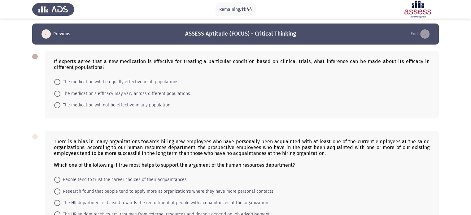
scroll to position [0, 0]
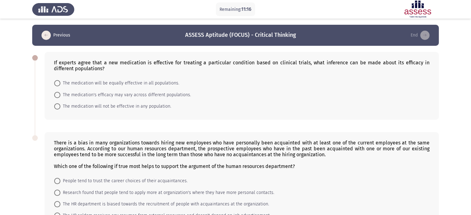
click at [168, 95] on span "The medication's efficacy may vary across different populations." at bounding box center [125, 94] width 131 height 7
click at [60, 95] on input "The medication's efficacy may vary across different populations." at bounding box center [57, 95] width 6 height 6
radio input "true"
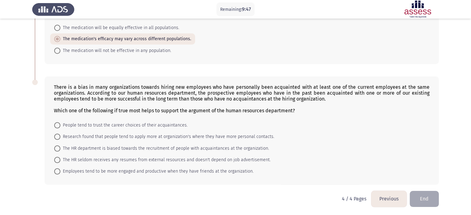
scroll to position [56, 0]
click at [201, 171] on span "Employees tend to be more engaged and productive when they have friends at the …" at bounding box center [156, 170] width 193 height 7
click at [60, 171] on input "Employees tend to be more engaged and productive when they have friends at the …" at bounding box center [57, 171] width 6 height 6
radio input "true"
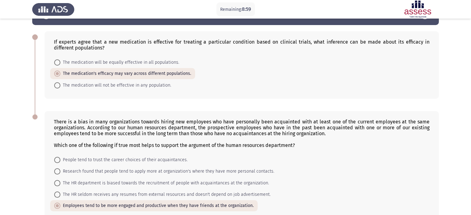
scroll to position [56, 0]
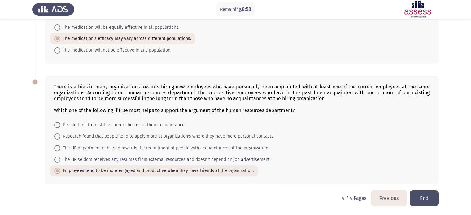
click at [428, 198] on button "End" at bounding box center [424, 199] width 29 height 16
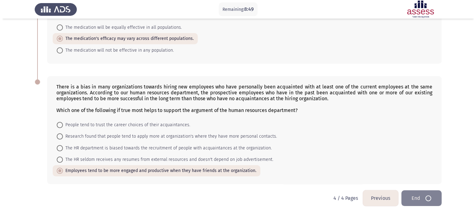
scroll to position [0, 0]
